Goal: Task Accomplishment & Management: Complete application form

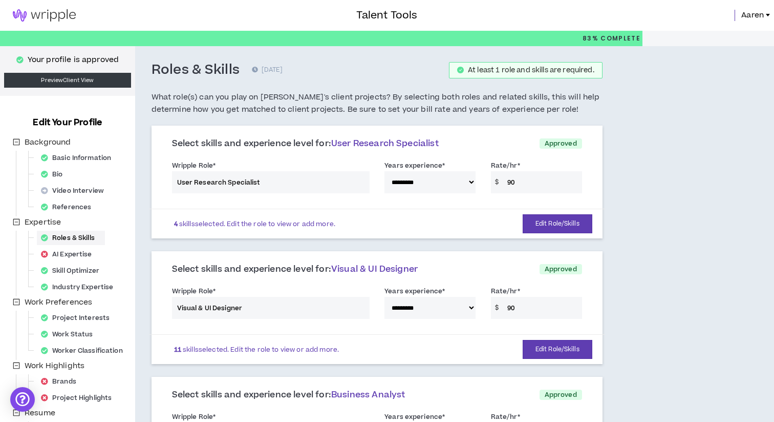
select select "**"
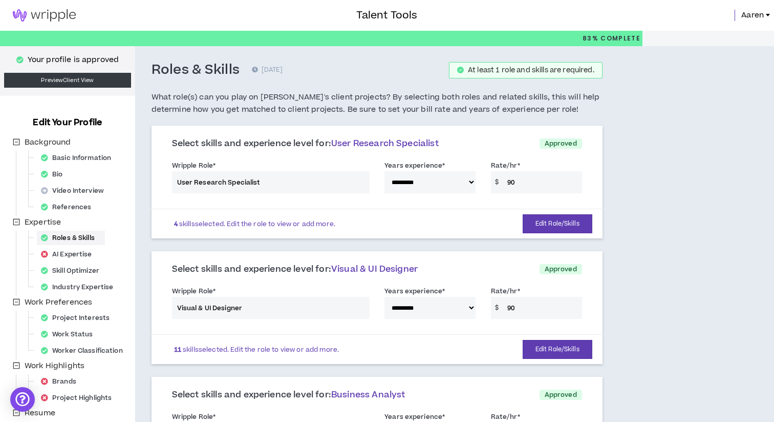
select select "**"
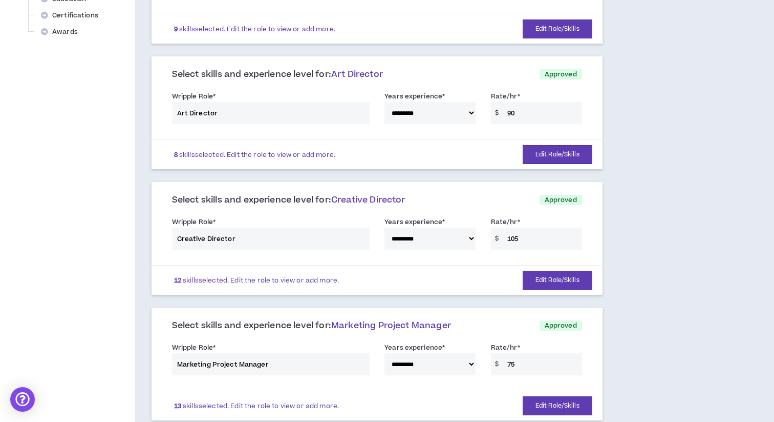
scroll to position [442, 0]
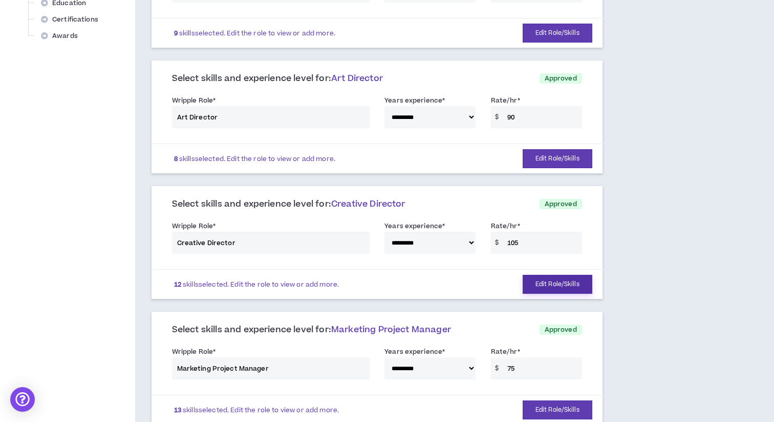
click at [559, 287] on button "Edit Role/Skills" at bounding box center [558, 284] width 70 height 19
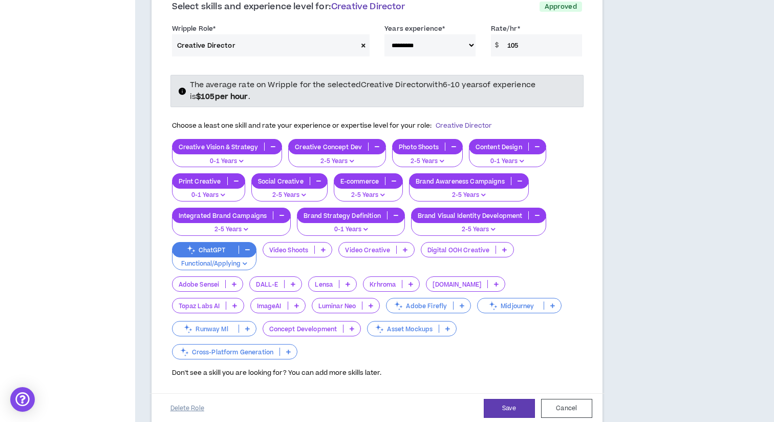
scroll to position [639, 0]
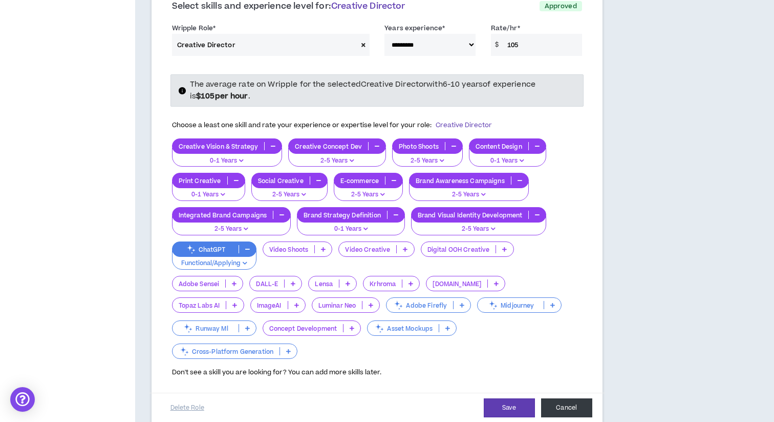
click at [579, 398] on button "Cancel" at bounding box center [566, 407] width 51 height 19
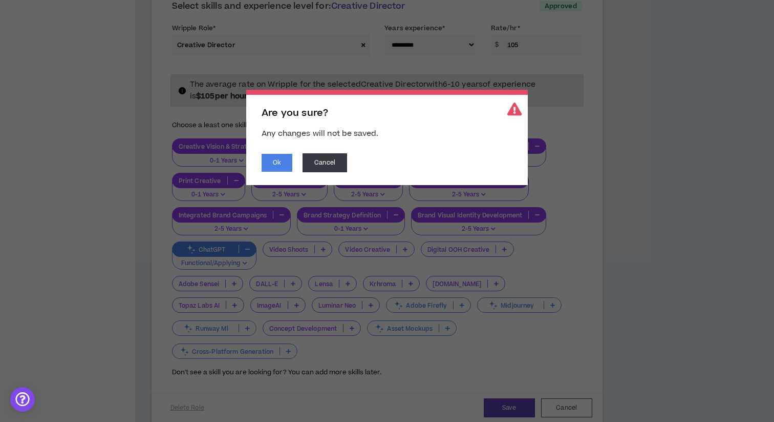
click at [280, 172] on div "Are you sure? Any changes will not be saved. Ok Cancel" at bounding box center [387, 137] width 282 height 95
click at [279, 163] on button "Ok" at bounding box center [277, 163] width 31 height 18
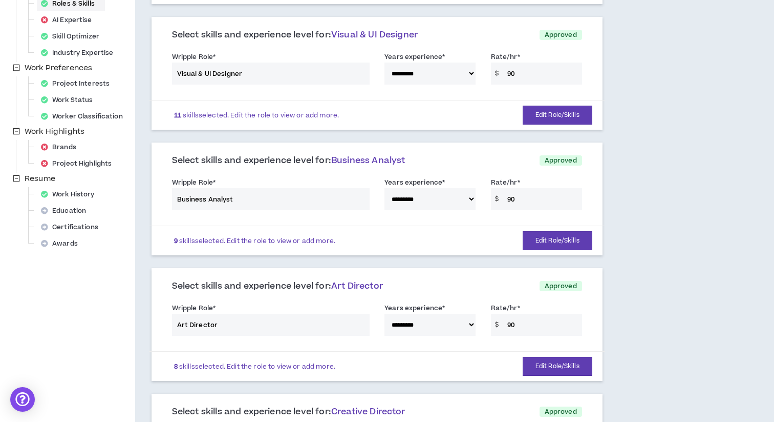
scroll to position [230, 0]
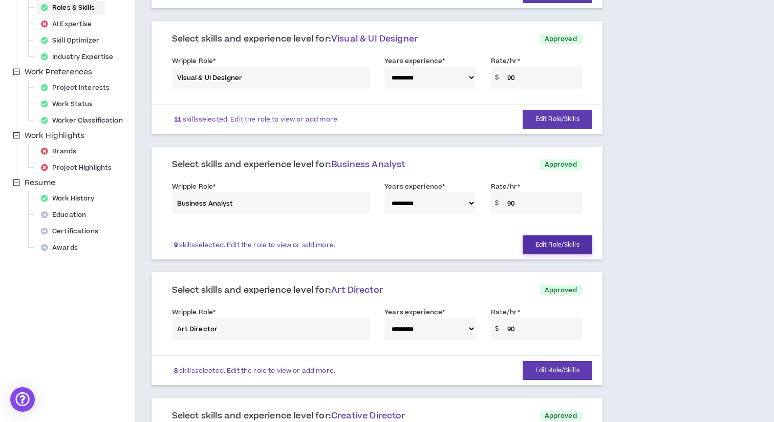
click at [555, 246] on button "Edit Role/Skills" at bounding box center [558, 244] width 70 height 19
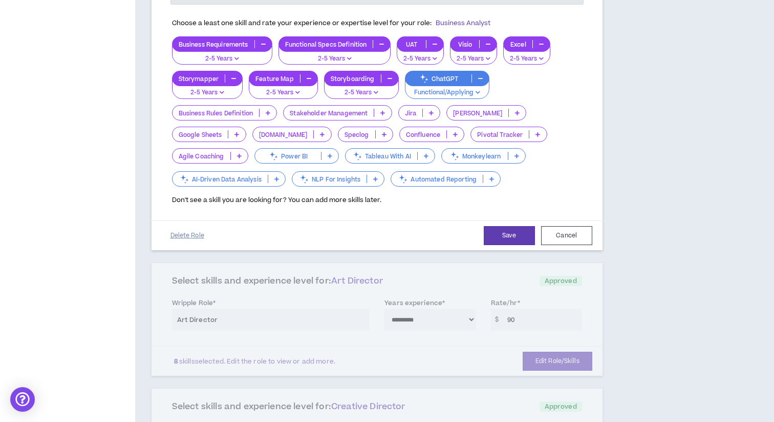
scroll to position [480, 0]
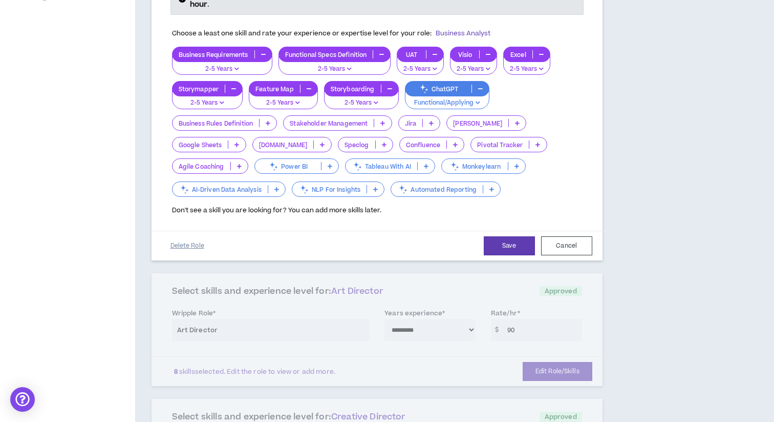
click at [198, 247] on button "Delete Role" at bounding box center [187, 246] width 51 height 18
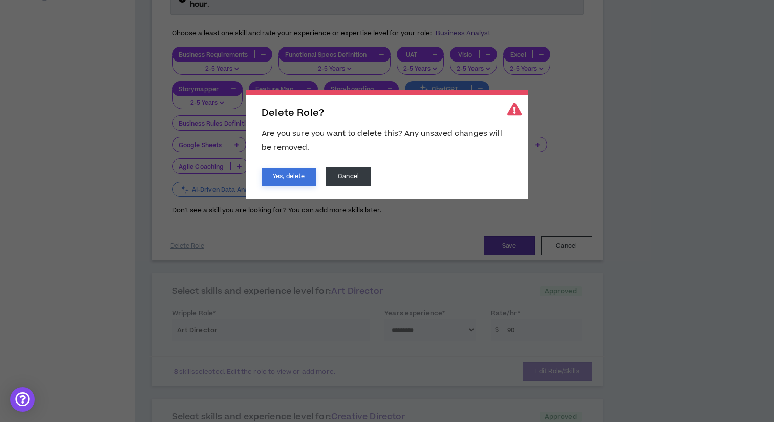
click at [297, 177] on button "Yes, delete" at bounding box center [289, 177] width 54 height 18
select select "**"
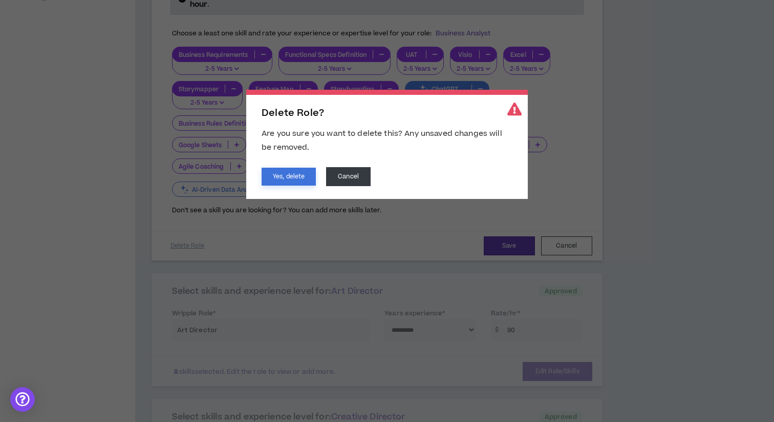
select select "**"
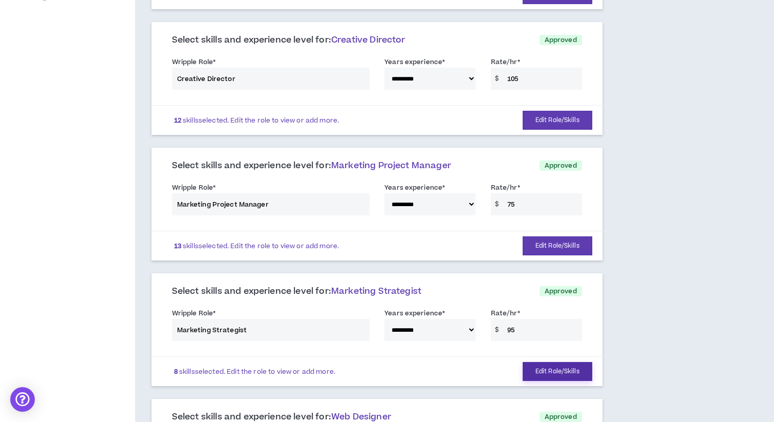
click at [538, 380] on button "Edit Role/Skills" at bounding box center [558, 371] width 70 height 19
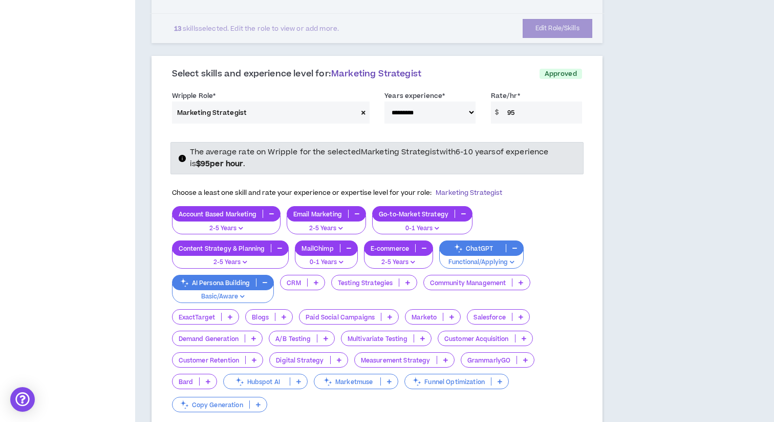
scroll to position [701, 0]
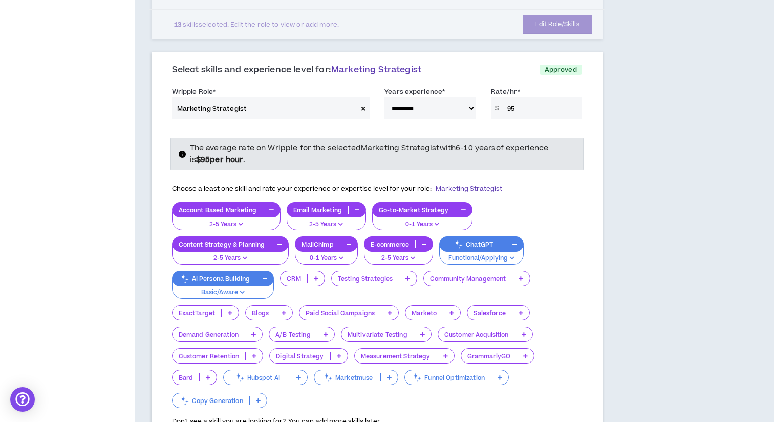
click at [328, 334] on icon at bounding box center [326, 333] width 5 height 5
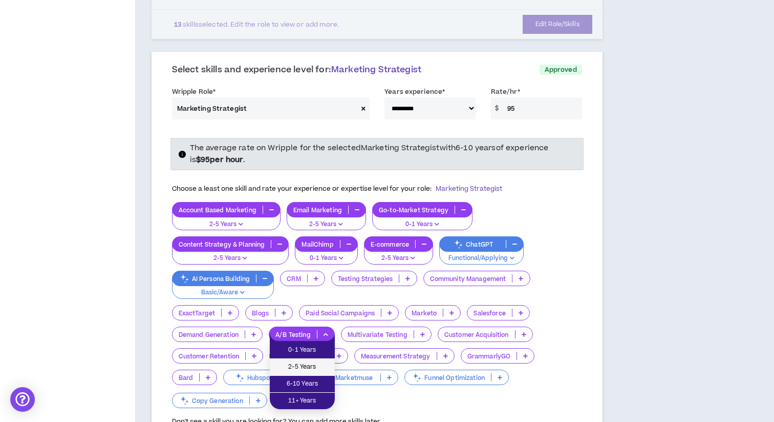
click at [313, 364] on span "2-5 Years" at bounding box center [302, 366] width 53 height 11
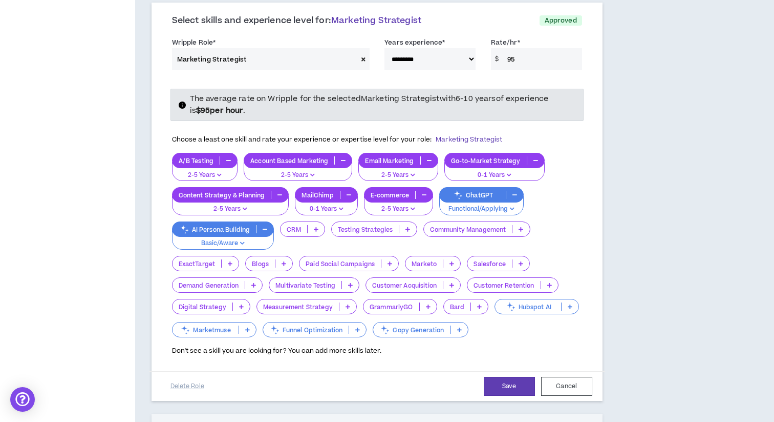
scroll to position [753, 0]
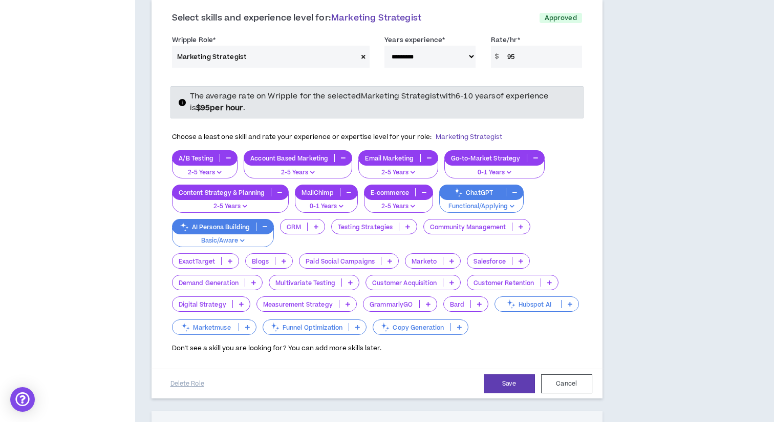
click at [241, 304] on icon at bounding box center [241, 303] width 5 height 5
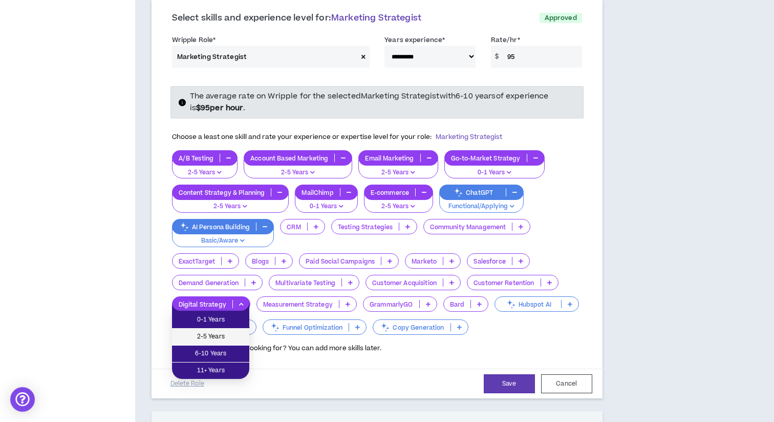
click at [229, 337] on span "2-5 Years" at bounding box center [210, 336] width 65 height 11
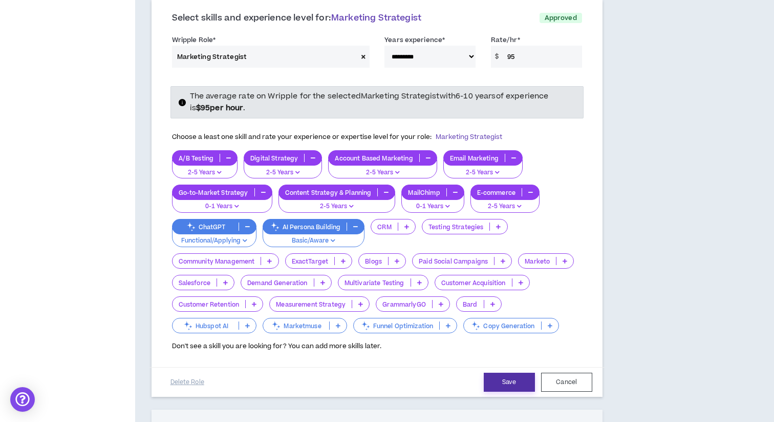
click at [513, 382] on button "Save" at bounding box center [509, 381] width 51 height 19
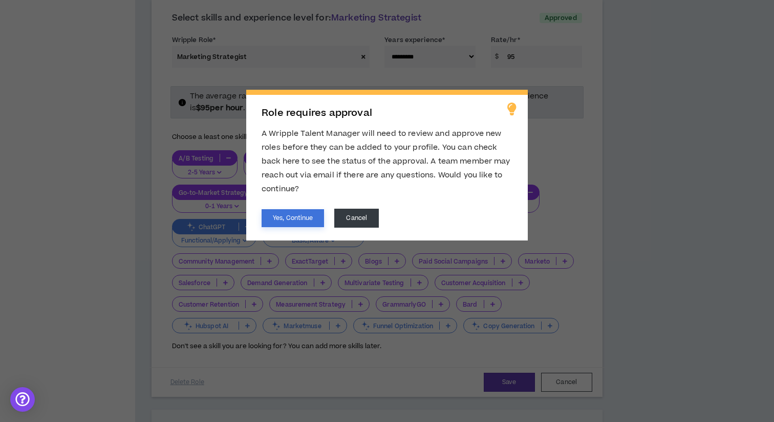
click at [293, 215] on button "Yes, Continue" at bounding box center [293, 218] width 62 height 18
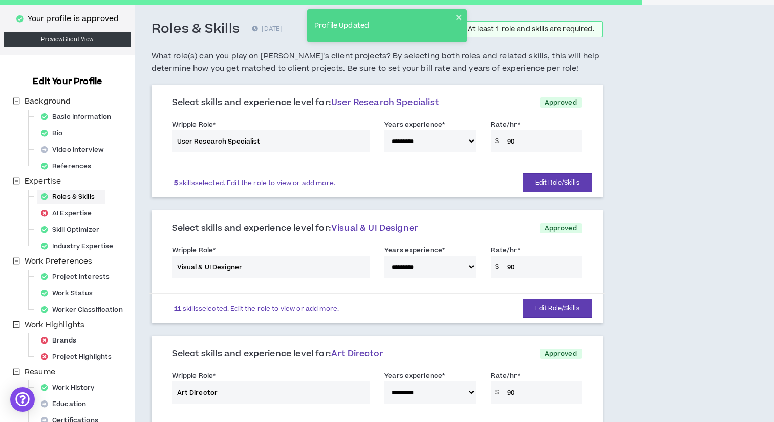
scroll to position [0, 0]
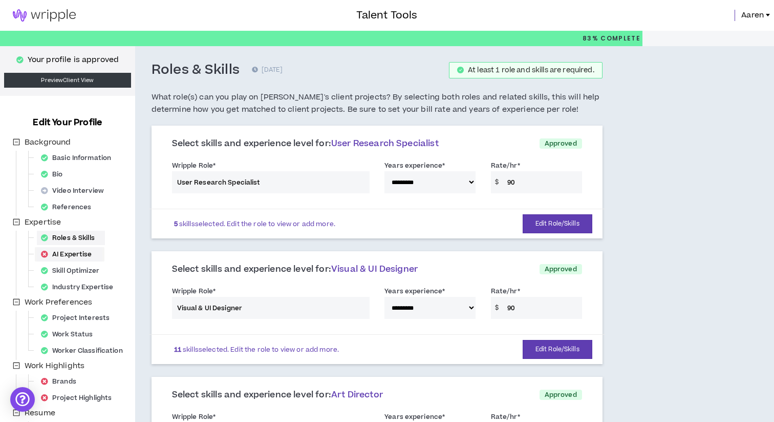
click at [78, 255] on div "AI Expertise" at bounding box center [70, 254] width 66 height 14
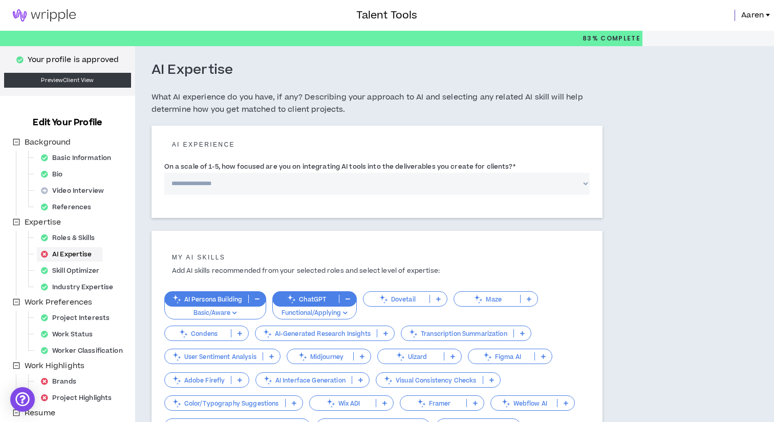
click at [538, 182] on select "**********" at bounding box center [377, 184] width 426 height 22
select select "*"
click at [164, 173] on select "**********" at bounding box center [377, 184] width 426 height 22
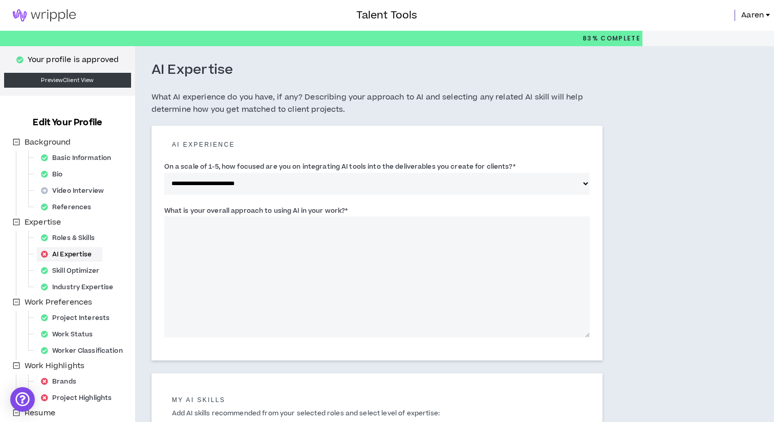
click at [427, 240] on textarea "What is your overall approach to using AI in your work? *" at bounding box center [377, 276] width 426 height 121
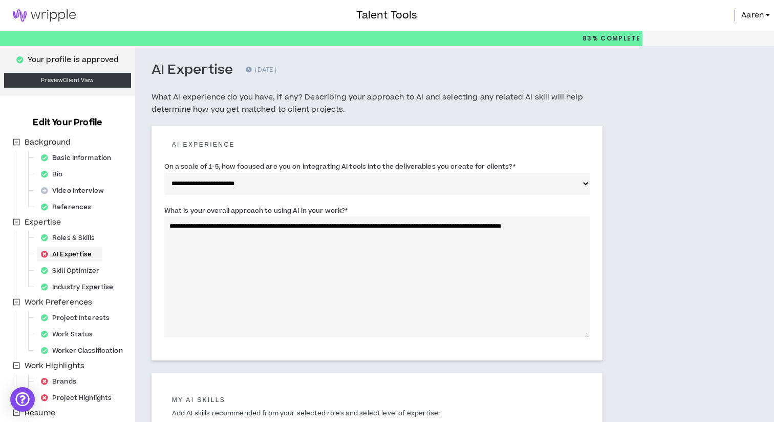
click at [195, 234] on textarea "**********" at bounding box center [377, 276] width 426 height 121
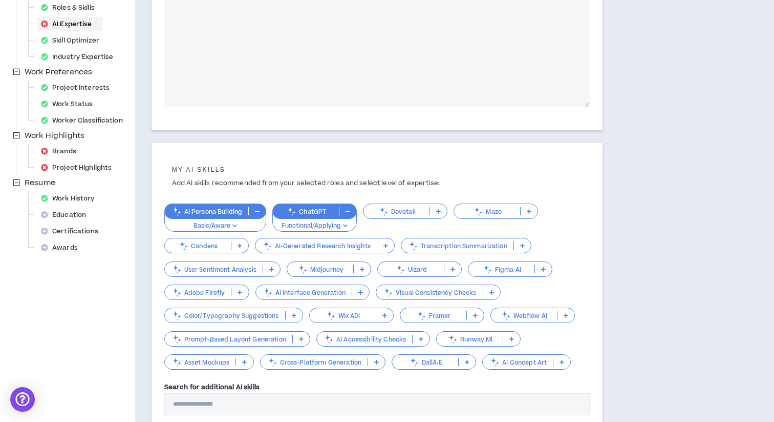
scroll to position [231, 0]
click at [563, 360] on icon at bounding box center [562, 360] width 5 height 5
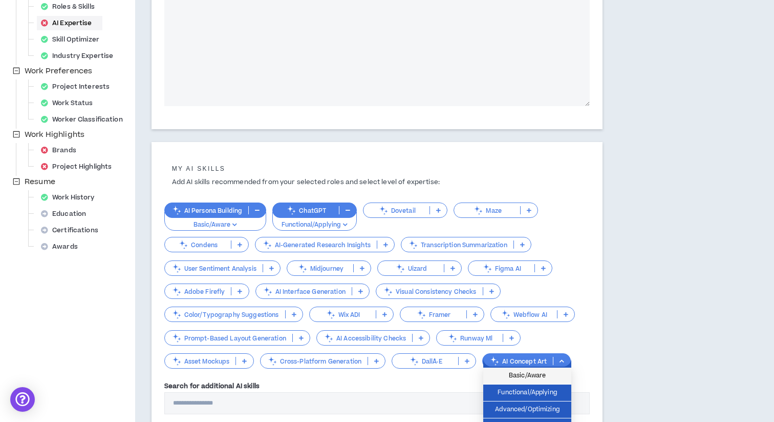
click at [553, 375] on span "Basic/Aware" at bounding box center [528, 375] width 76 height 11
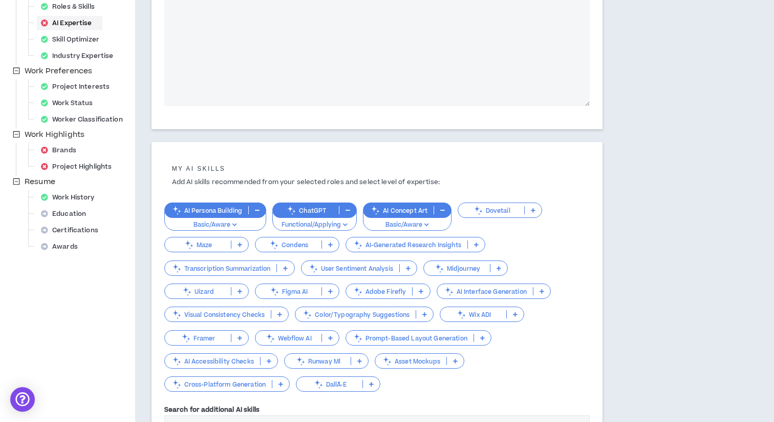
click at [620, 349] on div "**********" at bounding box center [425, 155] width 581 height 681
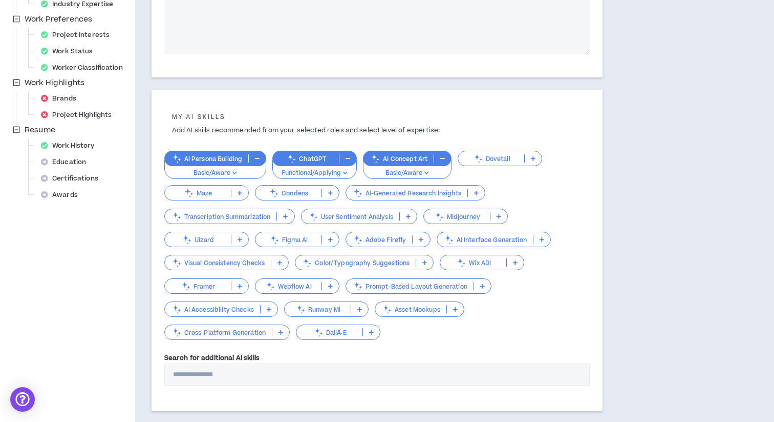
scroll to position [345, 0]
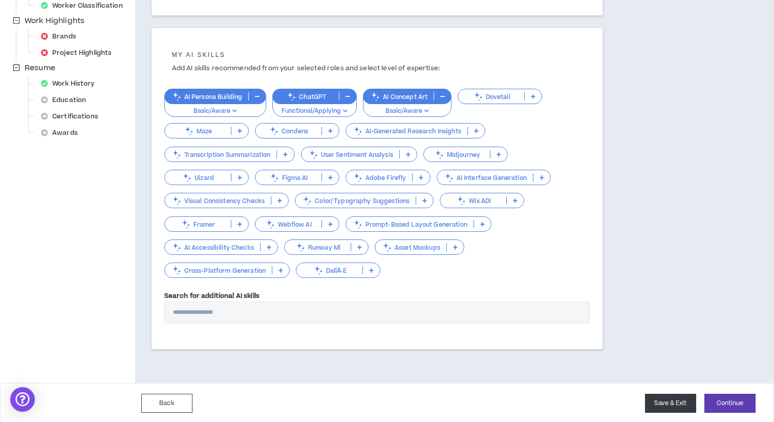
click at [665, 401] on button "Save & Exit" at bounding box center [670, 402] width 51 height 19
type textarea "**********"
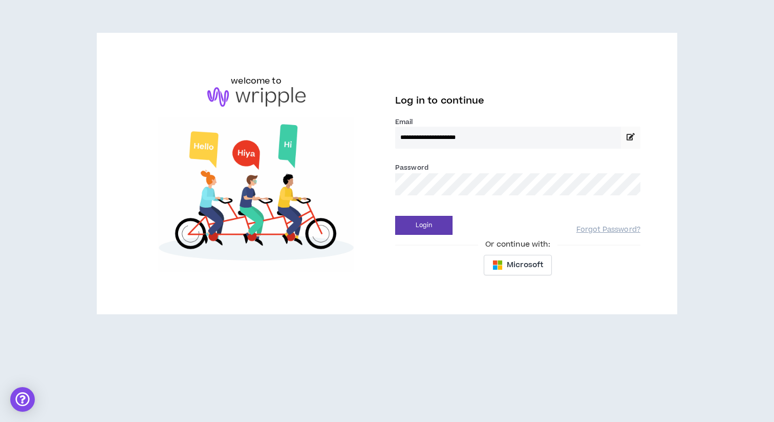
click at [395, 216] on button "Login" at bounding box center [423, 225] width 57 height 19
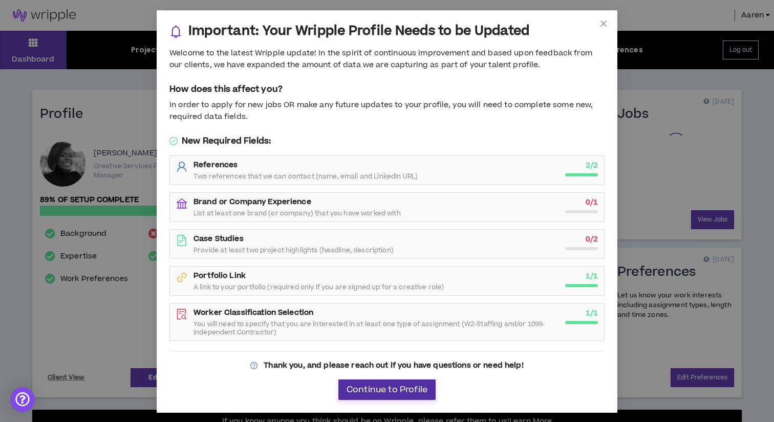
click at [426, 391] on span "Continue to Profile" at bounding box center [387, 390] width 81 height 10
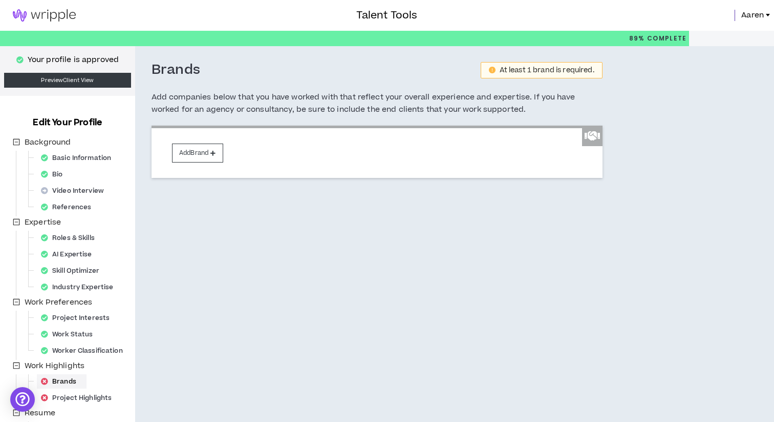
scroll to position [3, 0]
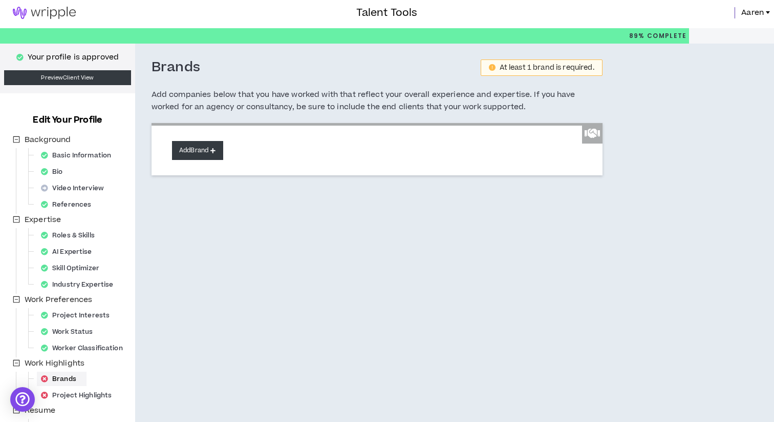
click at [218, 150] on button "Add Brand" at bounding box center [197, 150] width 51 height 19
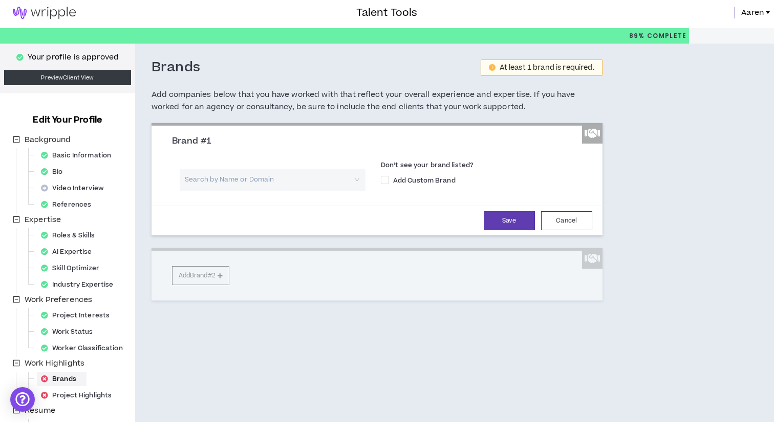
click at [228, 185] on input "search" at bounding box center [269, 180] width 168 height 22
type input "The Home"
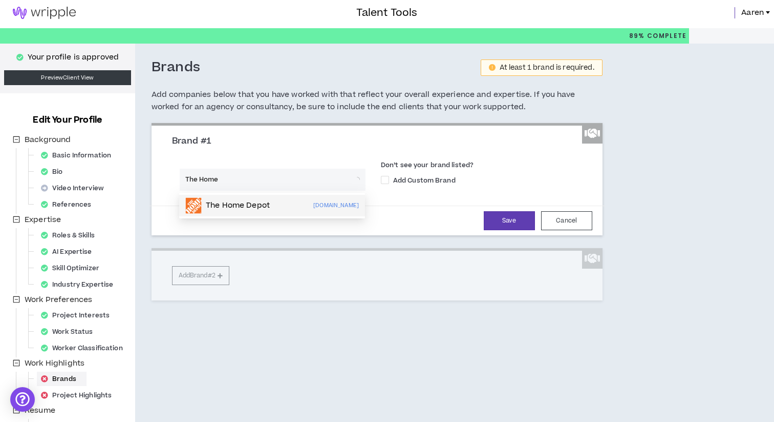
click at [218, 205] on p "The Home Depot" at bounding box center [238, 205] width 64 height 10
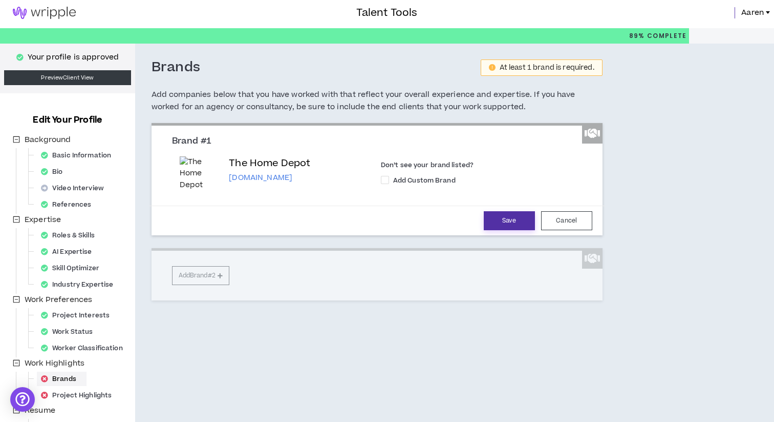
click at [505, 221] on button "Save" at bounding box center [509, 220] width 51 height 19
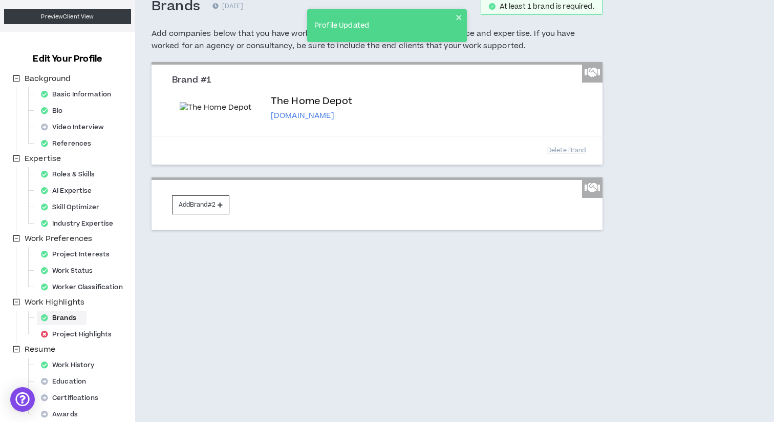
scroll to position [103, 0]
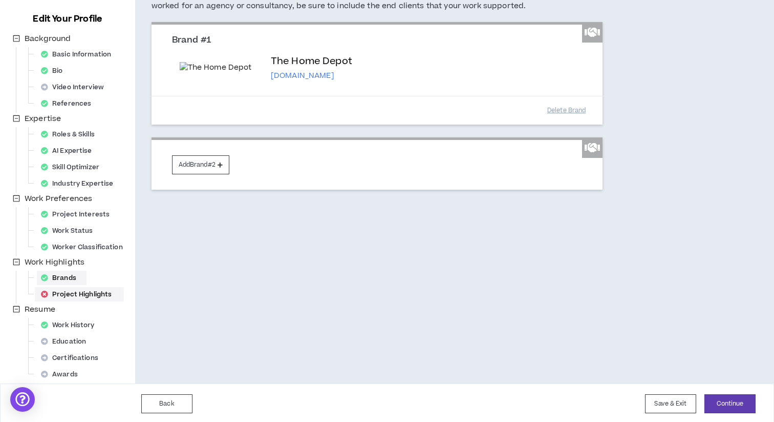
click at [88, 291] on div "Project Highlights" at bounding box center [79, 294] width 85 height 14
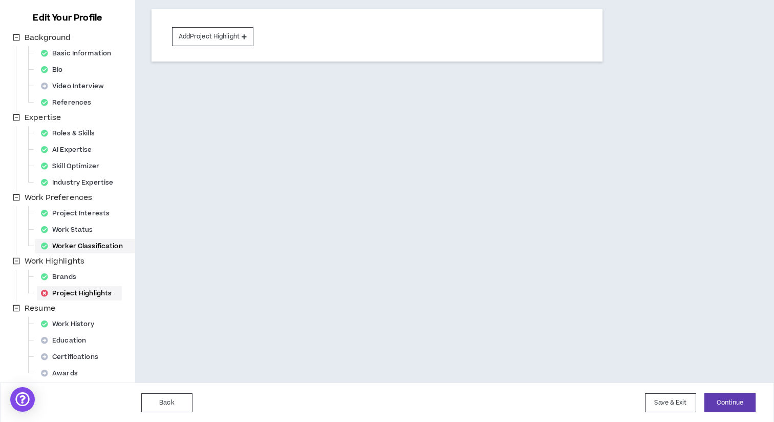
scroll to position [106, 0]
click at [80, 324] on div "Work History" at bounding box center [71, 323] width 68 height 14
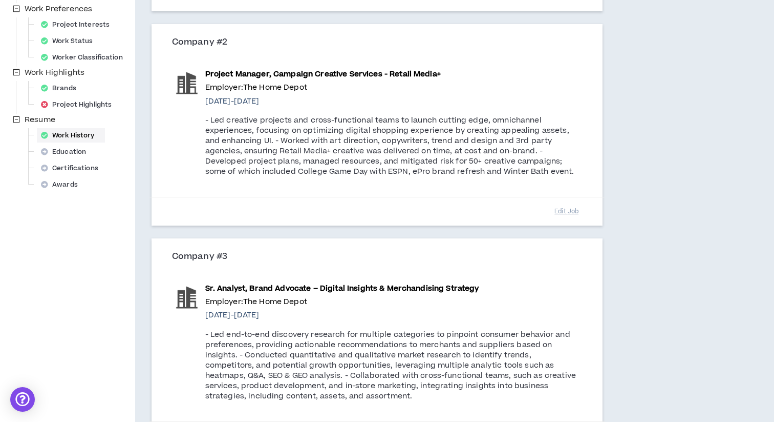
scroll to position [285, 0]
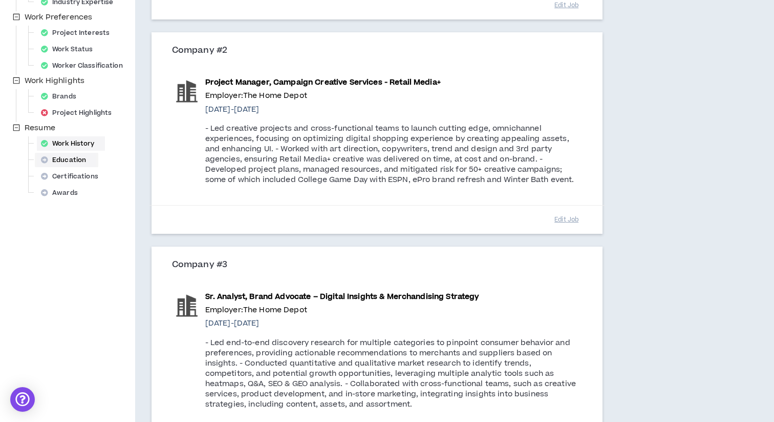
click at [67, 160] on div "Education" at bounding box center [66, 160] width 59 height 14
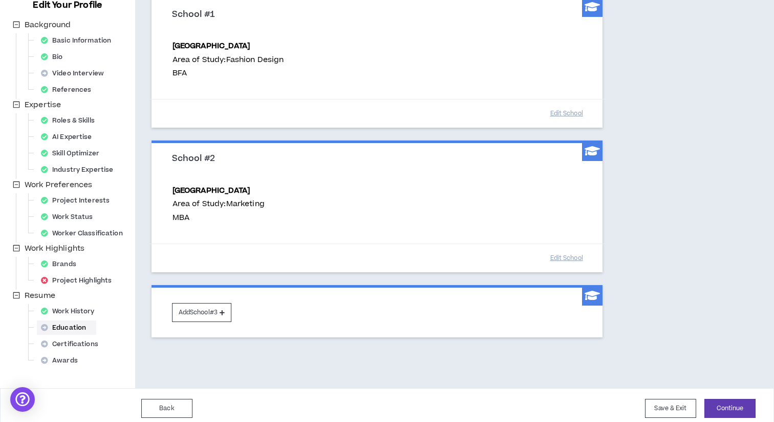
scroll to position [124, 0]
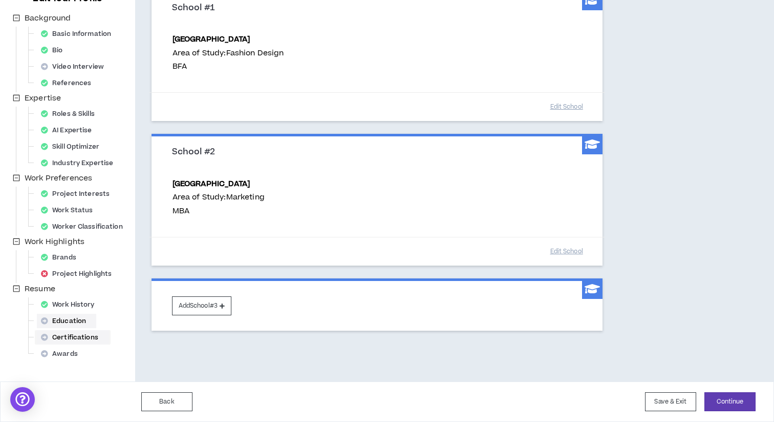
click at [90, 339] on div "Certifications" at bounding box center [73, 337] width 72 height 14
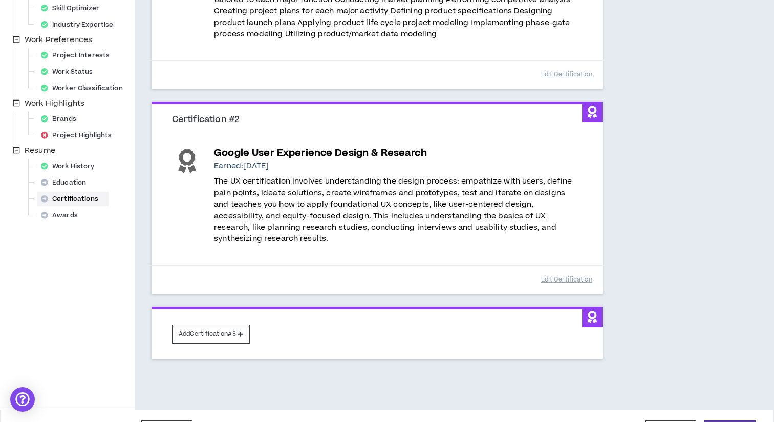
scroll to position [278, 0]
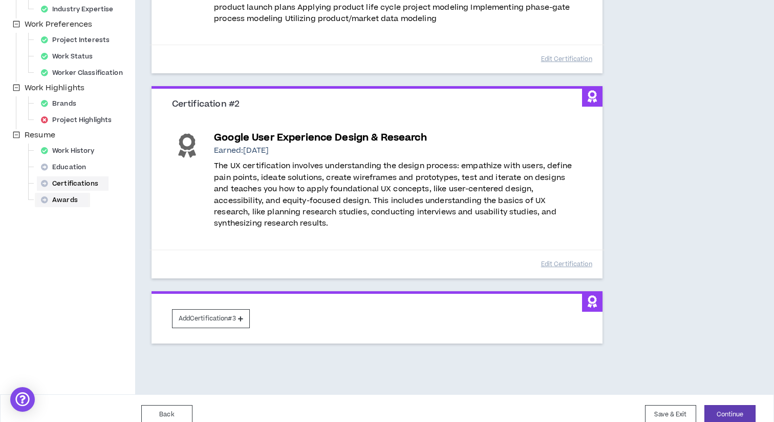
click at [70, 201] on div "Awards" at bounding box center [62, 200] width 51 height 14
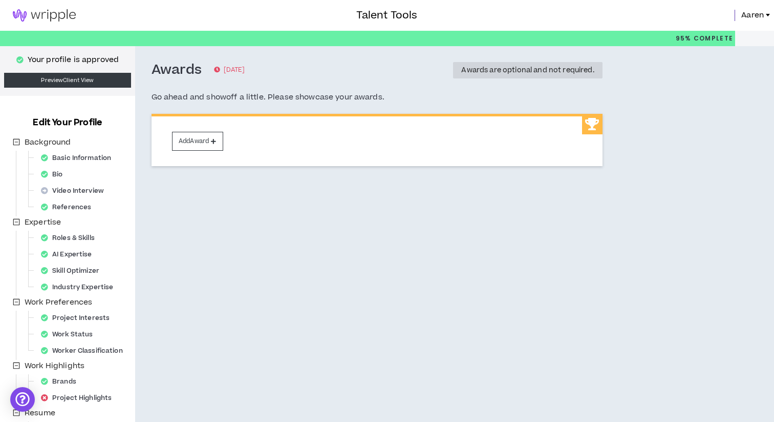
scroll to position [106, 0]
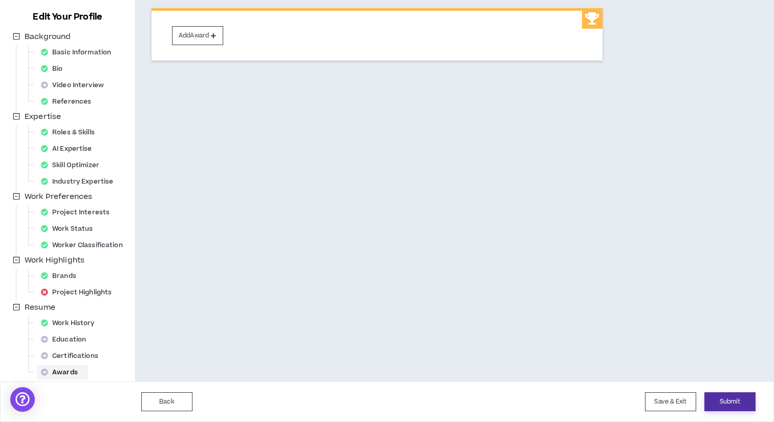
click at [735, 403] on button "Submit" at bounding box center [730, 401] width 51 height 19
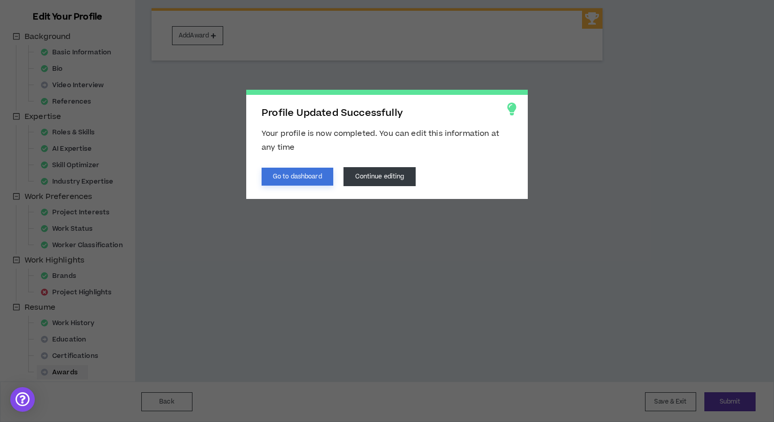
click at [312, 176] on button "Go to dashboard" at bounding box center [298, 177] width 72 height 18
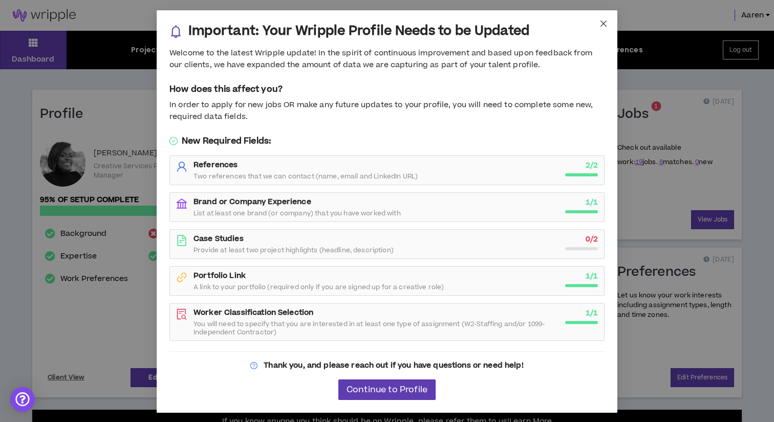
click at [603, 22] on icon "close" at bounding box center [604, 23] width 8 height 8
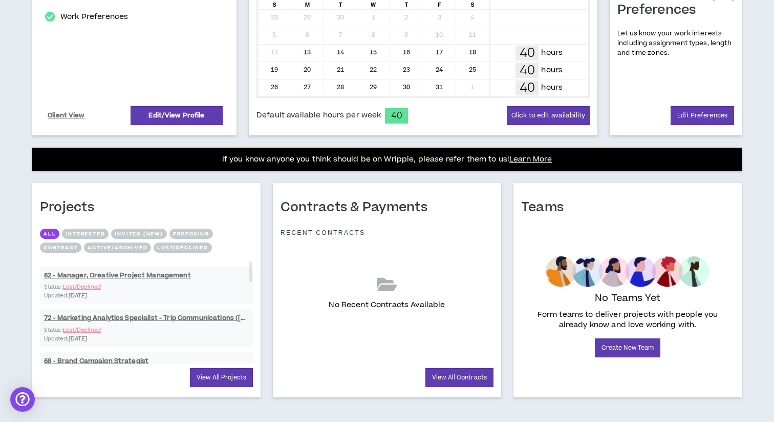
scroll to position [270, 0]
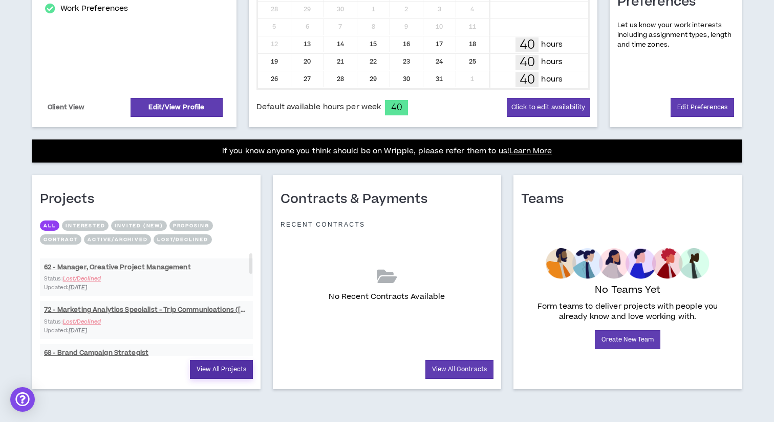
click at [210, 371] on link "View All Projects" at bounding box center [221, 369] width 63 height 19
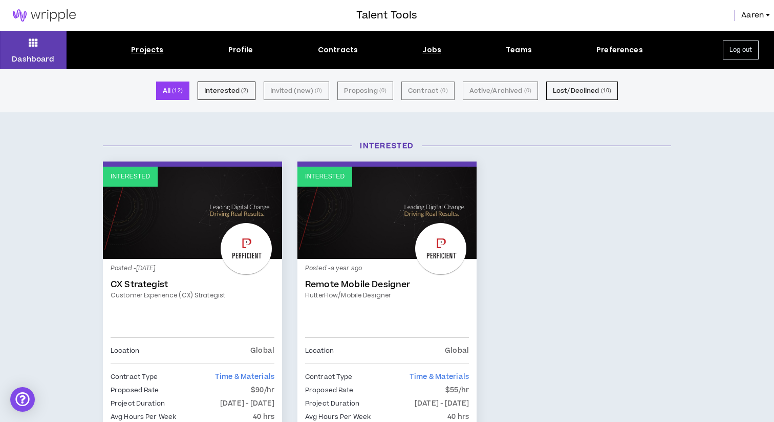
click at [436, 50] on div "Jobs" at bounding box center [432, 50] width 19 height 11
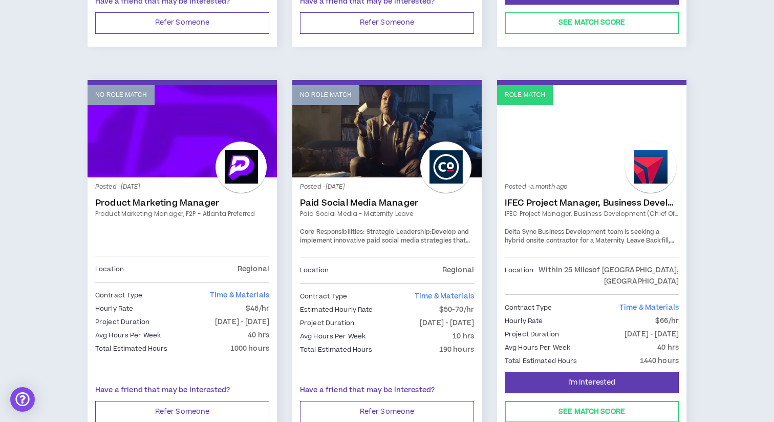
scroll to position [1273, 0]
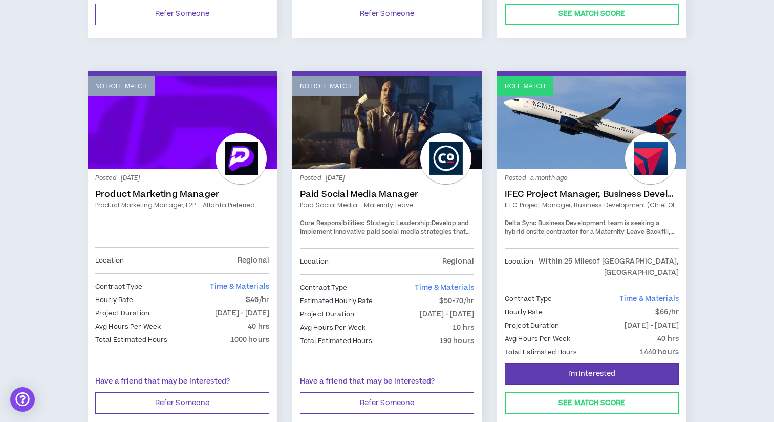
click at [587, 193] on link "IFEC Project Manager, Business Development (Chief of Staff)" at bounding box center [592, 194] width 174 height 10
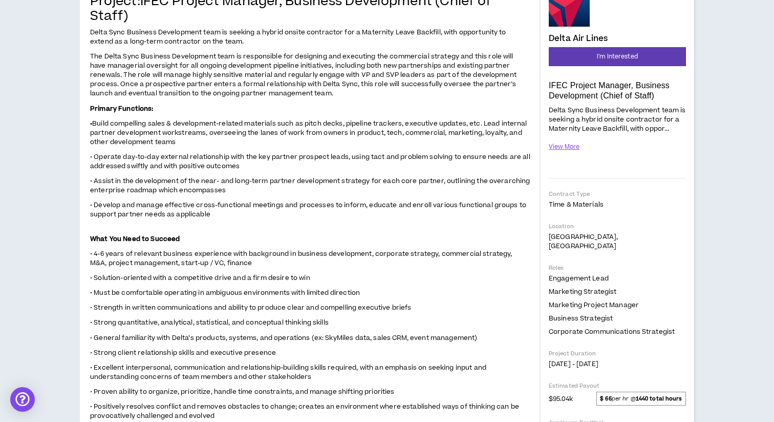
scroll to position [130, 0]
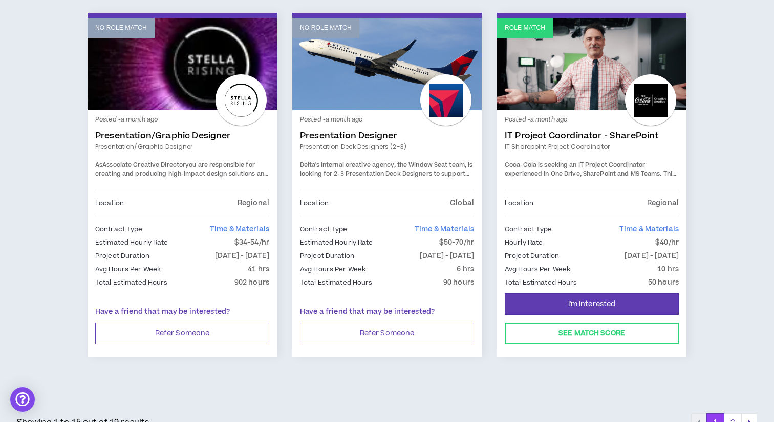
scroll to position [1724, 0]
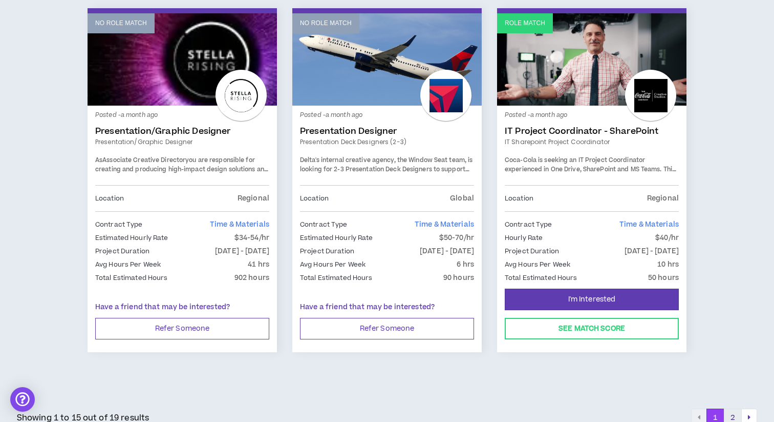
click at [730, 408] on button "2" at bounding box center [733, 417] width 18 height 18
